Goal: Find specific page/section: Find specific page/section

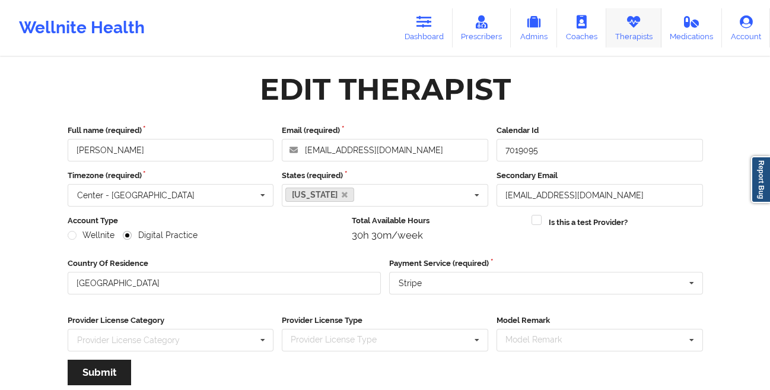
click at [635, 30] on link "Therapists" at bounding box center [633, 27] width 55 height 39
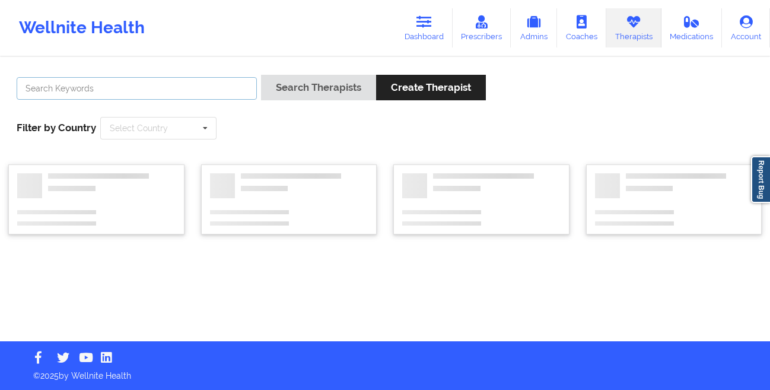
click at [178, 88] on input "text" at bounding box center [137, 88] width 240 height 23
paste input "[PERSON_NAME]"
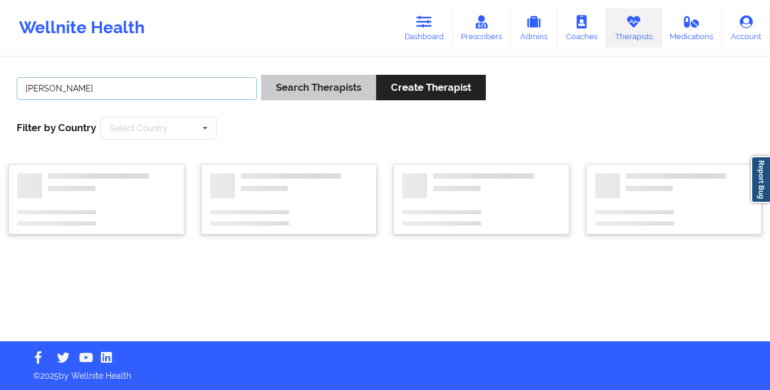
type input "[PERSON_NAME]"
click at [288, 82] on button "Search Therapists" at bounding box center [318, 88] width 115 height 26
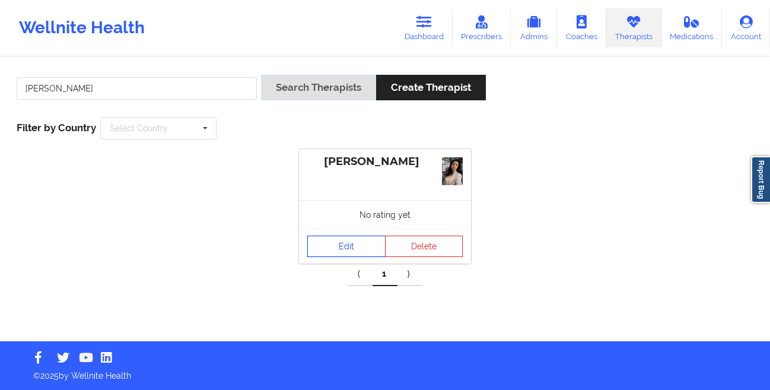
click at [331, 243] on link "Edit" at bounding box center [346, 246] width 78 height 21
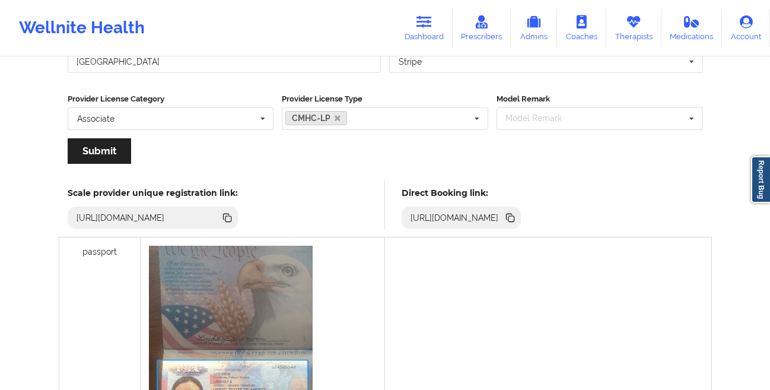
scroll to position [214, 0]
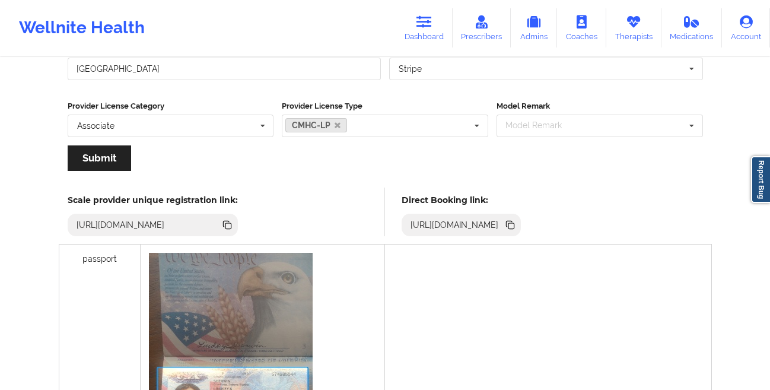
click at [512, 224] on icon at bounding box center [509, 224] width 6 height 6
click at [625, 40] on link "Therapists" at bounding box center [633, 27] width 55 height 39
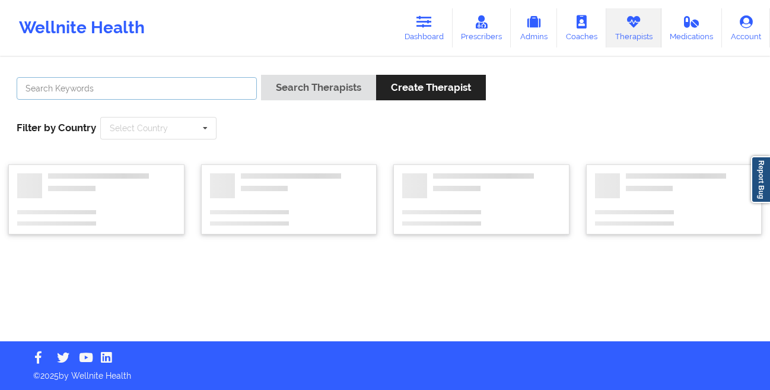
click at [172, 83] on input "text" at bounding box center [137, 88] width 240 height 23
paste input "[PERSON_NAME]"
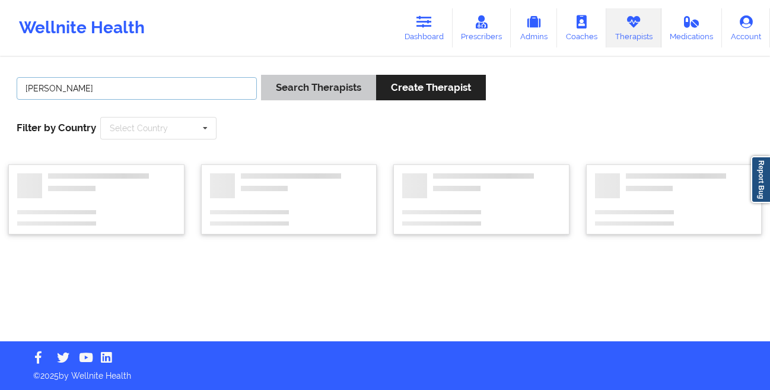
type input "[PERSON_NAME]"
click at [295, 91] on button "Search Therapists" at bounding box center [318, 88] width 115 height 26
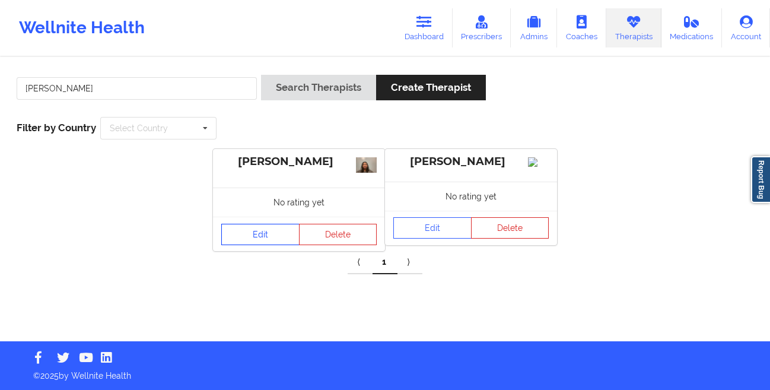
click at [260, 237] on link "Edit" at bounding box center [260, 234] width 78 height 21
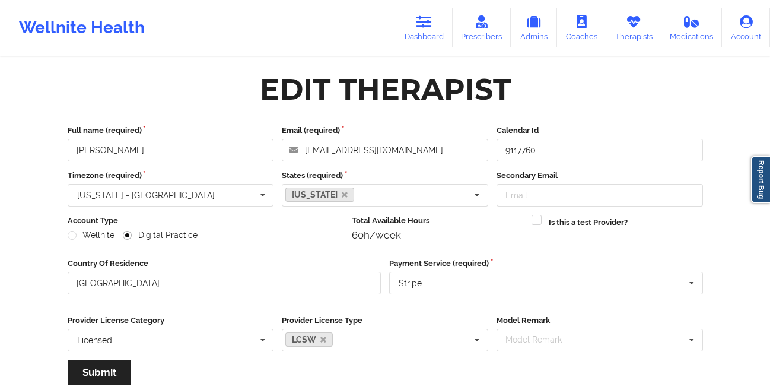
scroll to position [142, 0]
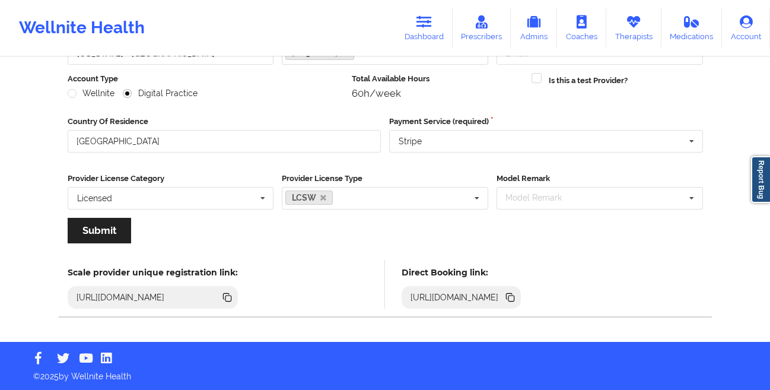
click at [512, 297] on icon at bounding box center [509, 296] width 6 height 6
click at [422, 32] on link "Dashboard" at bounding box center [424, 27] width 57 height 39
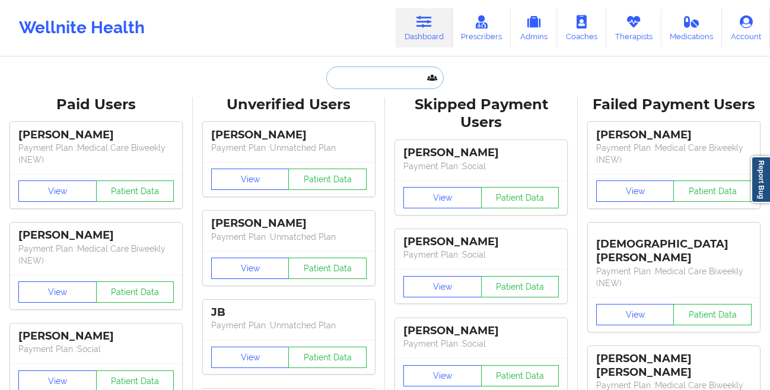
click at [347, 68] on input "text" at bounding box center [384, 77] width 117 height 23
paste input "[PERSON_NAME]"
type input "[PERSON_NAME]"
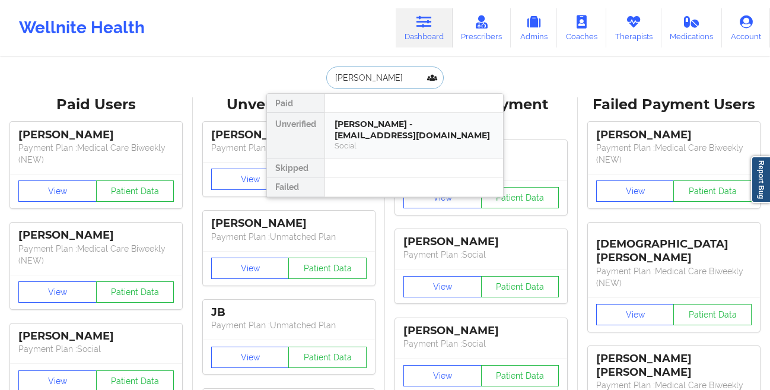
click at [430, 141] on div "Social" at bounding box center [414, 146] width 159 height 10
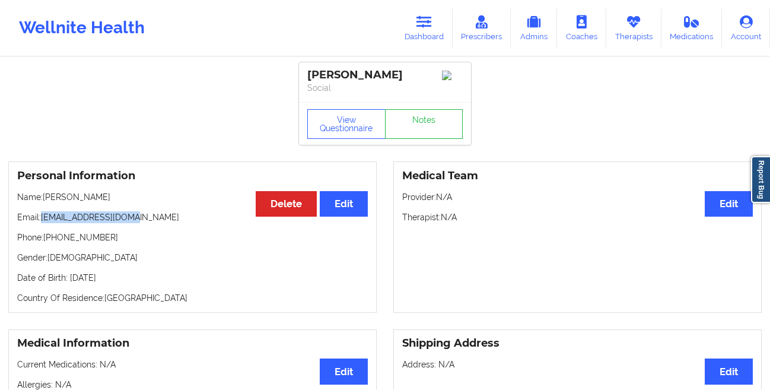
drag, startPoint x: 144, startPoint y: 227, endPoint x: 43, endPoint y: 225, distance: 100.3
click at [43, 225] on div "Personal Information Edit Delete Name: [PERSON_NAME] Email: [EMAIL_ADDRESS][DOM…" at bounding box center [192, 236] width 368 height 151
copy p "[EMAIL_ADDRESS][DOMAIN_NAME]"
click at [417, 29] on link "Dashboard" at bounding box center [424, 27] width 57 height 39
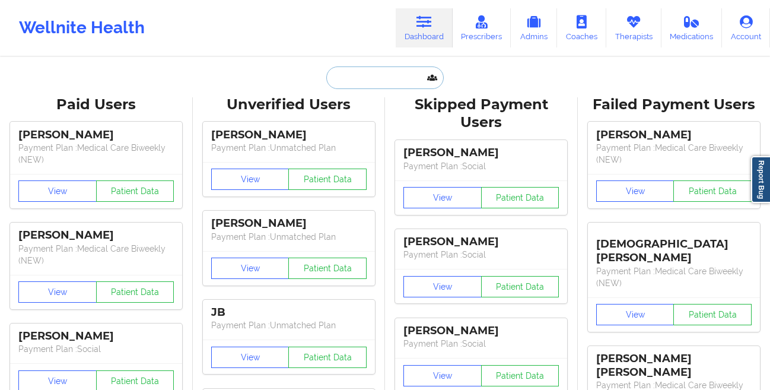
click at [355, 83] on input "text" at bounding box center [384, 77] width 117 height 23
paste input "[PERSON_NAME]"
type input "[PERSON_NAME]"
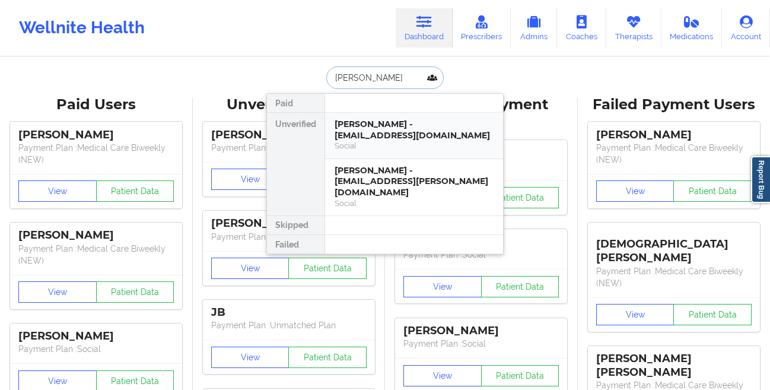
click at [363, 123] on div "[PERSON_NAME] - [EMAIL_ADDRESS][DOMAIN_NAME]" at bounding box center [414, 130] width 159 height 22
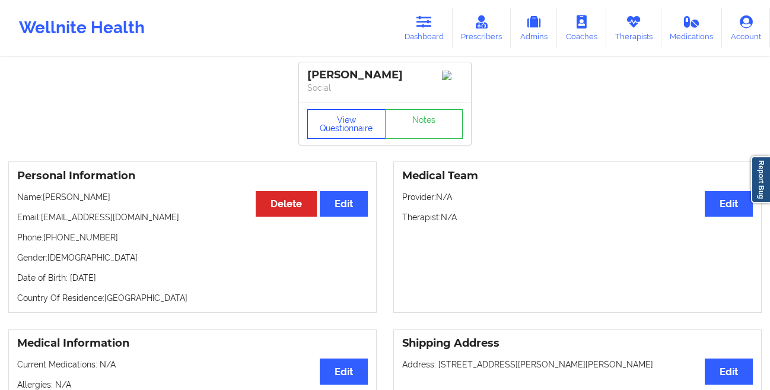
click at [323, 139] on button "View Questionnaire" at bounding box center [346, 124] width 78 height 30
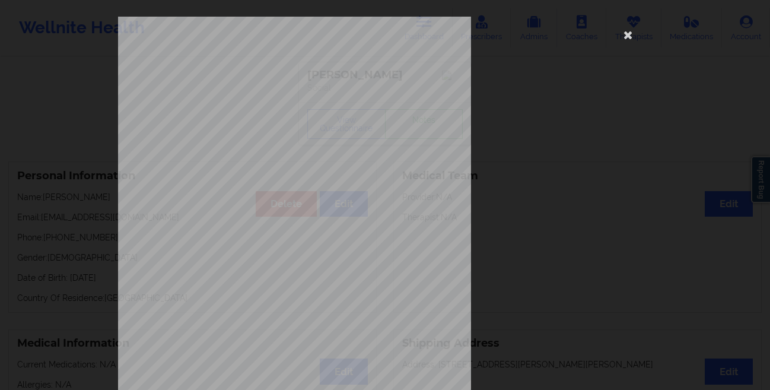
scroll to position [176, 0]
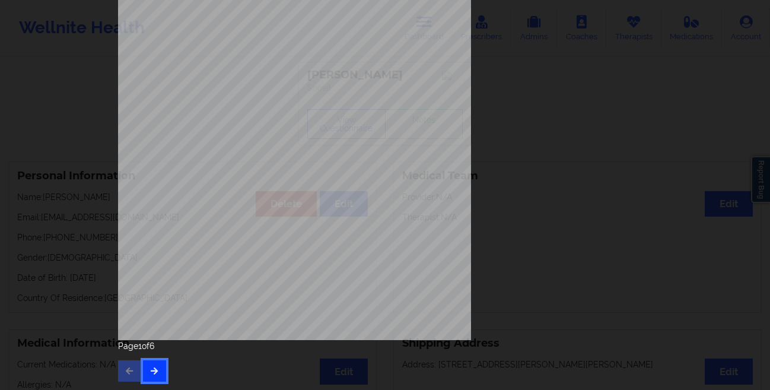
click at [145, 373] on button "button" at bounding box center [154, 370] width 23 height 21
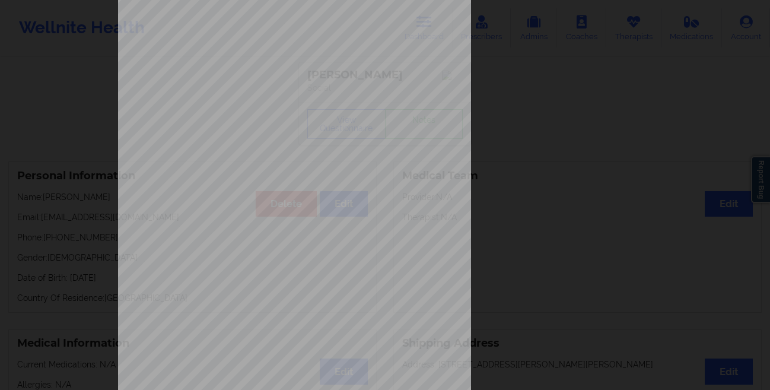
scroll to position [0, 0]
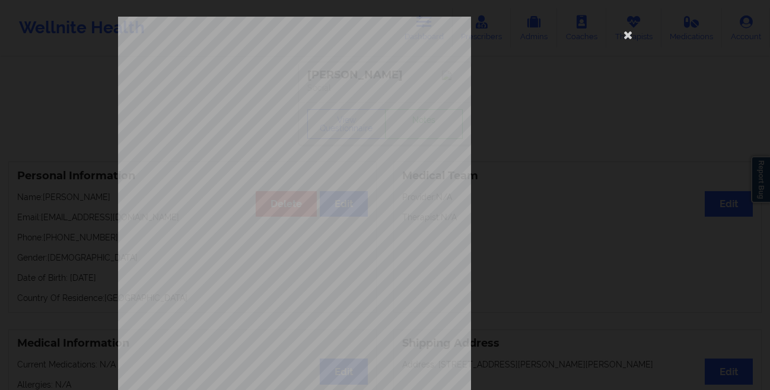
click at [47, 225] on div "Insurance Member ID for patient 988469529 Insurance company name details by pat…" at bounding box center [385, 195] width 770 height 390
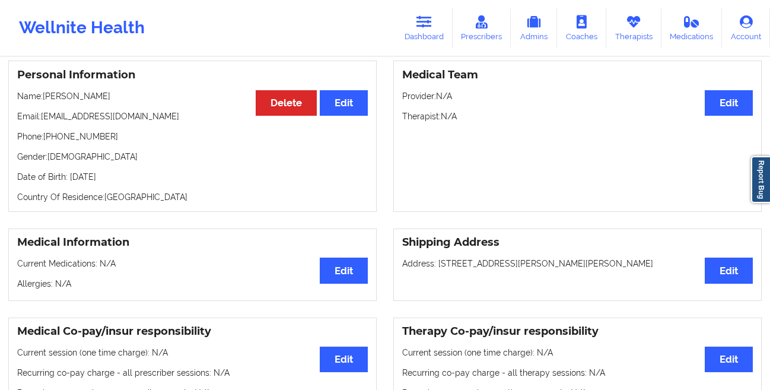
scroll to position [101, 0]
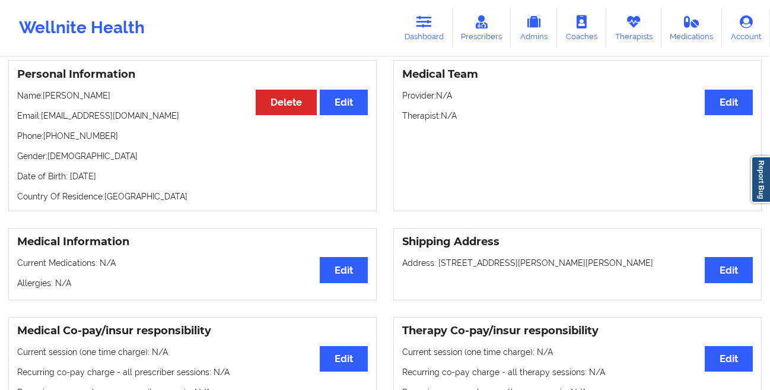
drag, startPoint x: 176, startPoint y: 179, endPoint x: 68, endPoint y: 185, distance: 107.6
click at [68, 182] on p "Date of Birth: [DEMOGRAPHIC_DATA]" at bounding box center [192, 176] width 351 height 12
copy p "[DATE]"
